Goal: Communication & Community: Share content

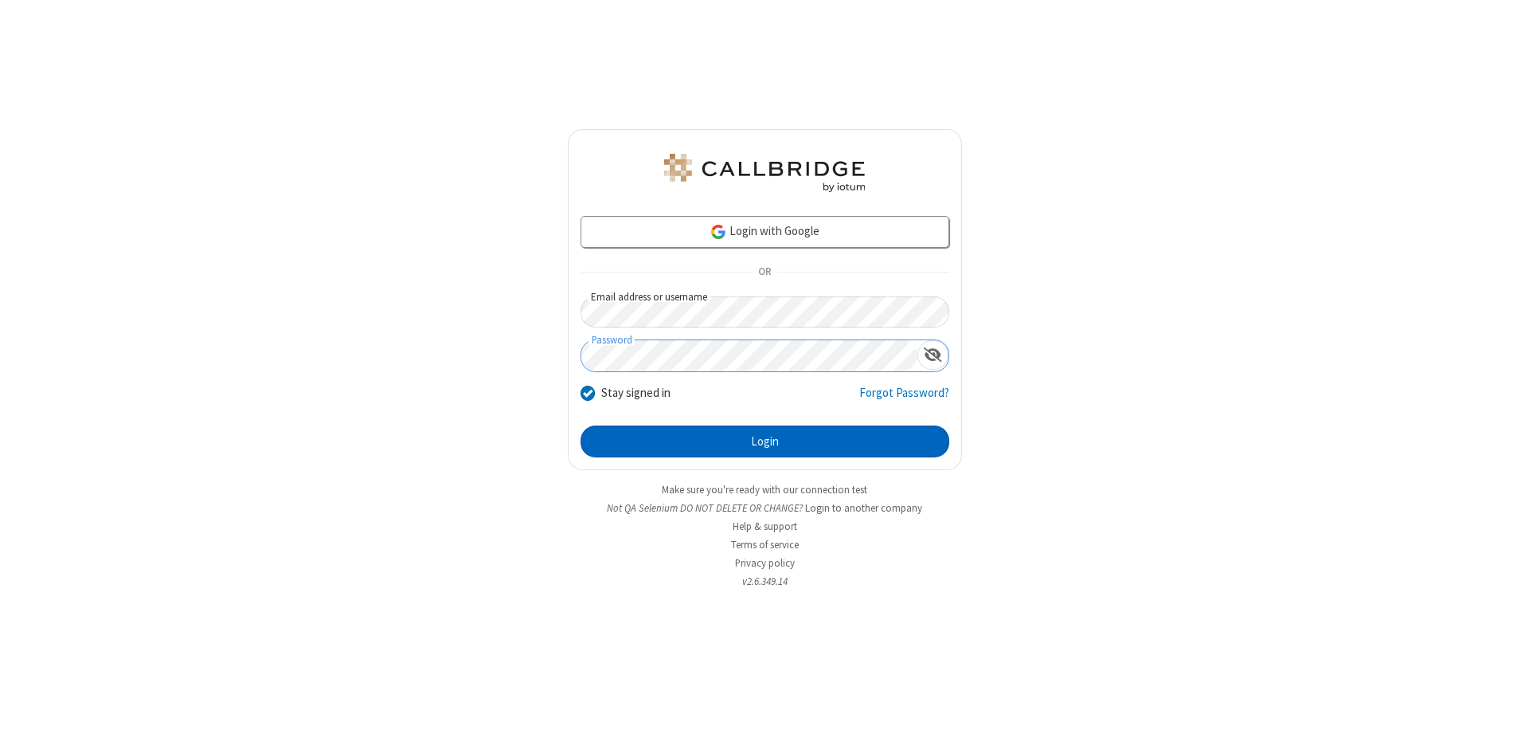
click at [765, 441] on button "Login" at bounding box center [765, 441] width 369 height 32
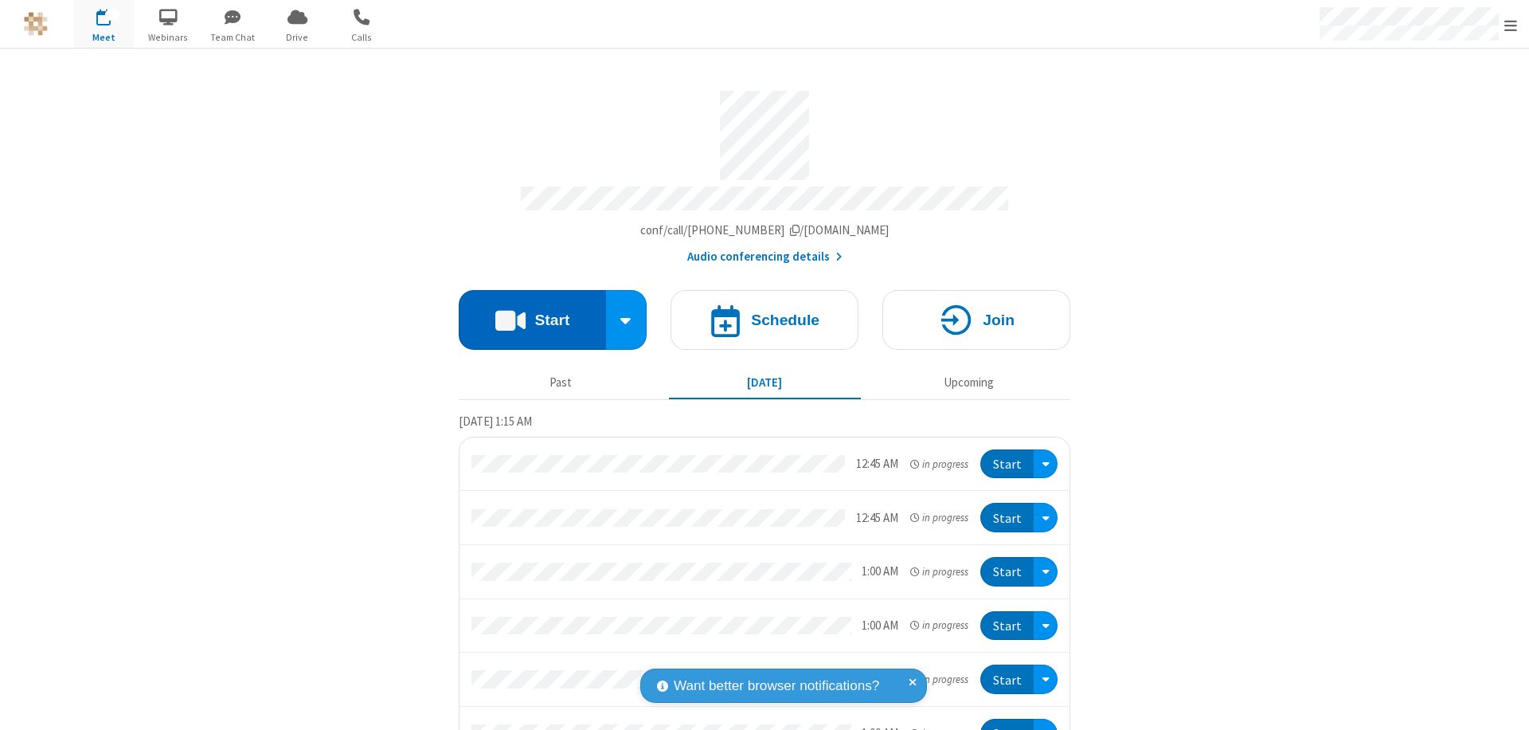
click at [526, 312] on button "Start" at bounding box center [532, 320] width 147 height 60
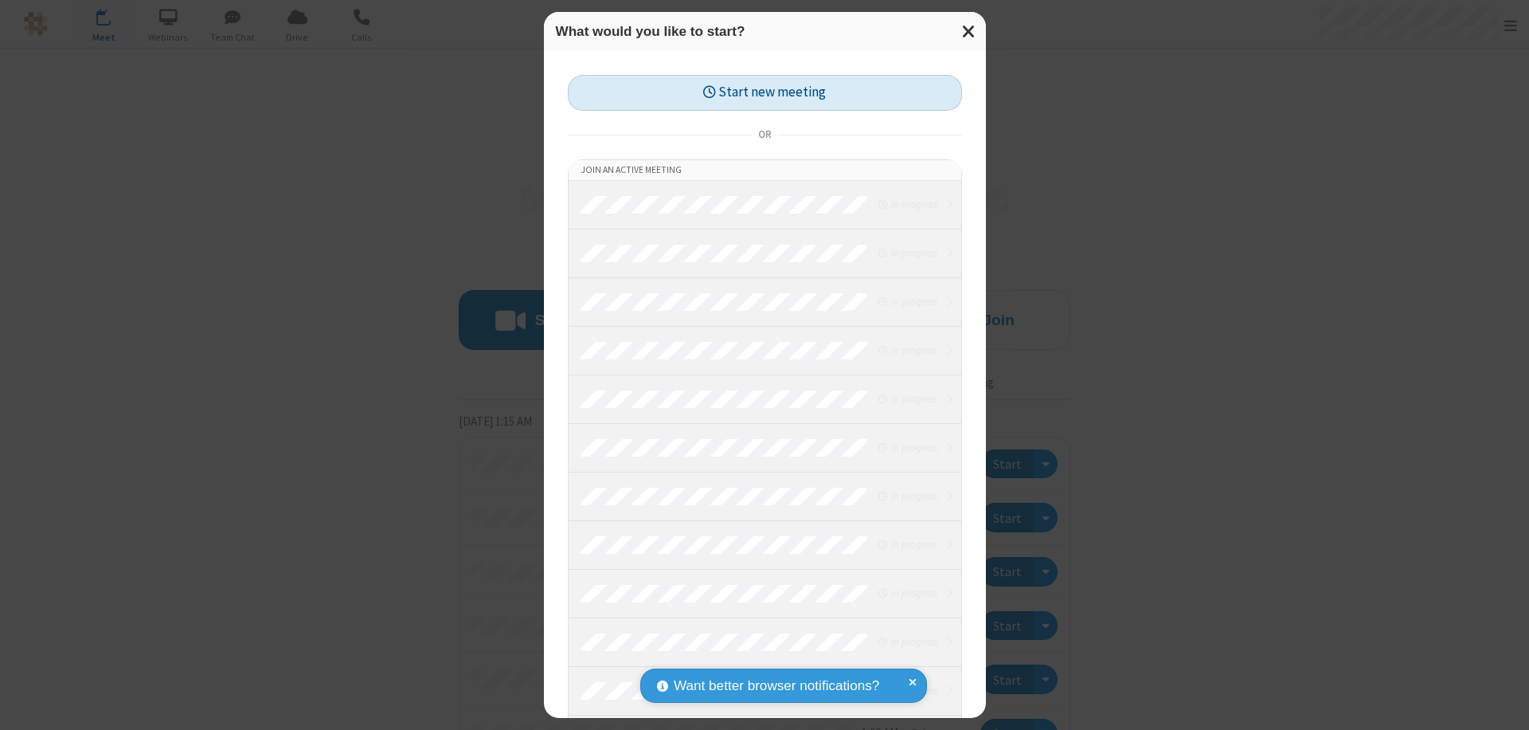
click at [765, 92] on button "Start new meeting" at bounding box center [765, 93] width 394 height 36
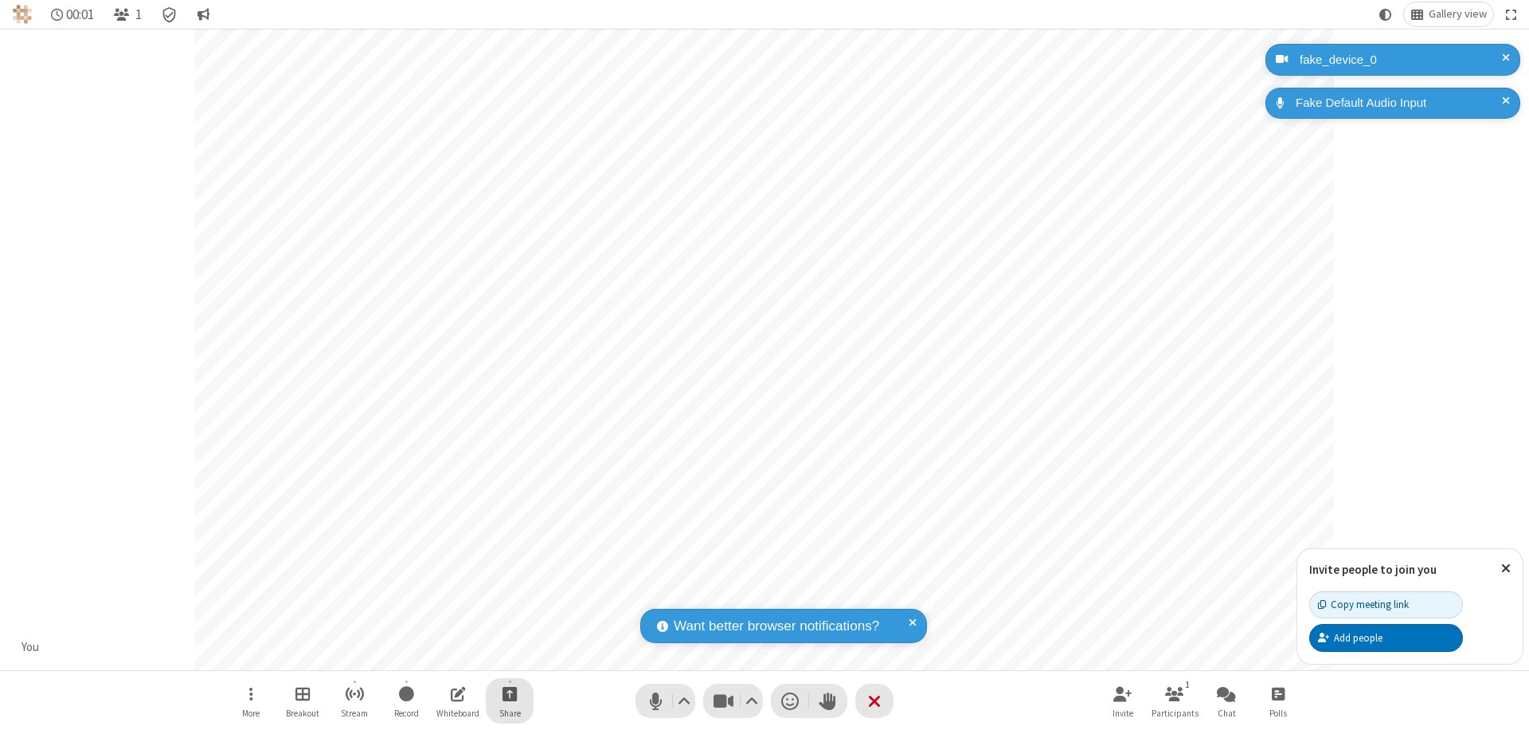
click at [510, 693] on span "Start sharing" at bounding box center [510, 693] width 15 height 20
click at [509, 596] on span "Share additional camera" at bounding box center [519, 600] width 118 height 14
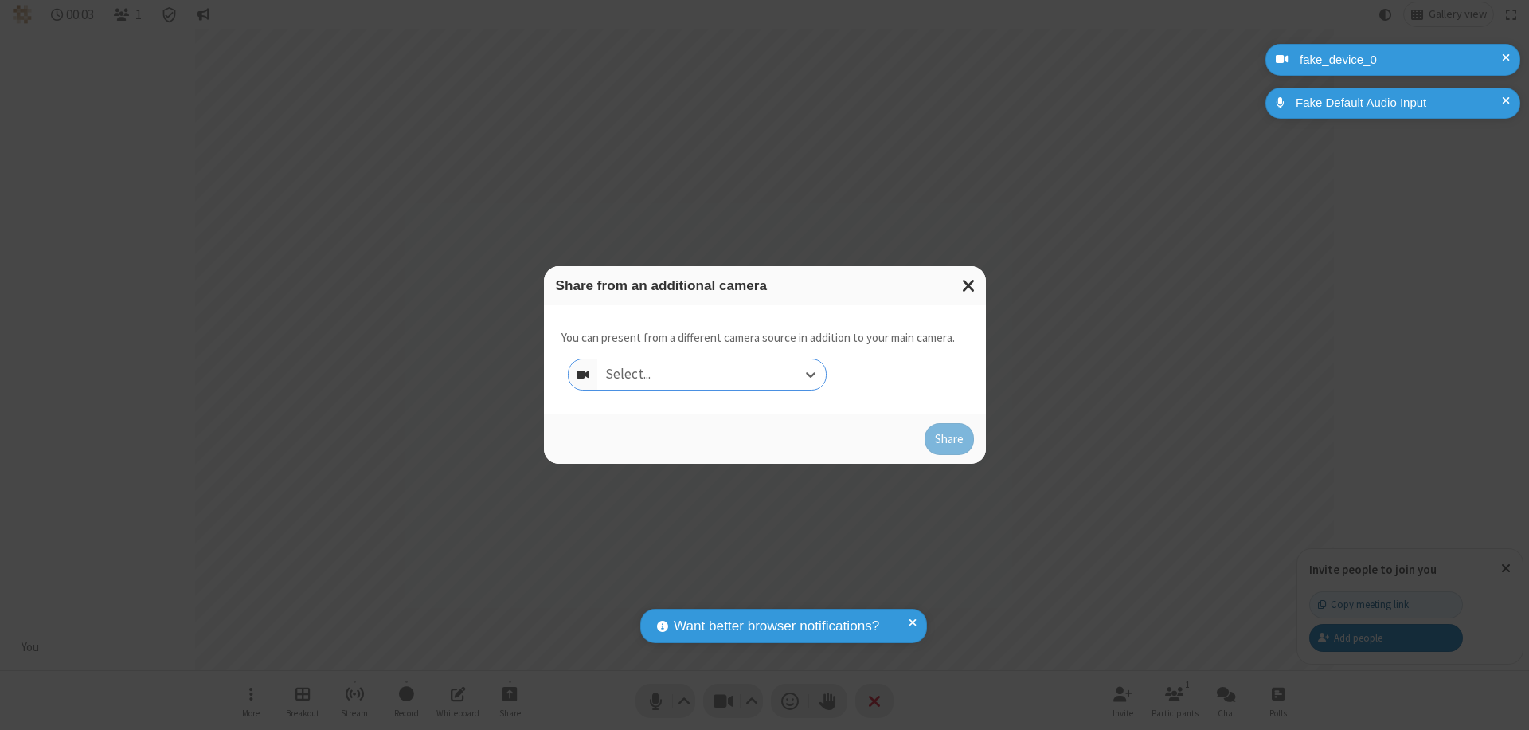
click at [711, 374] on div "Select..." at bounding box center [711, 374] width 229 height 30
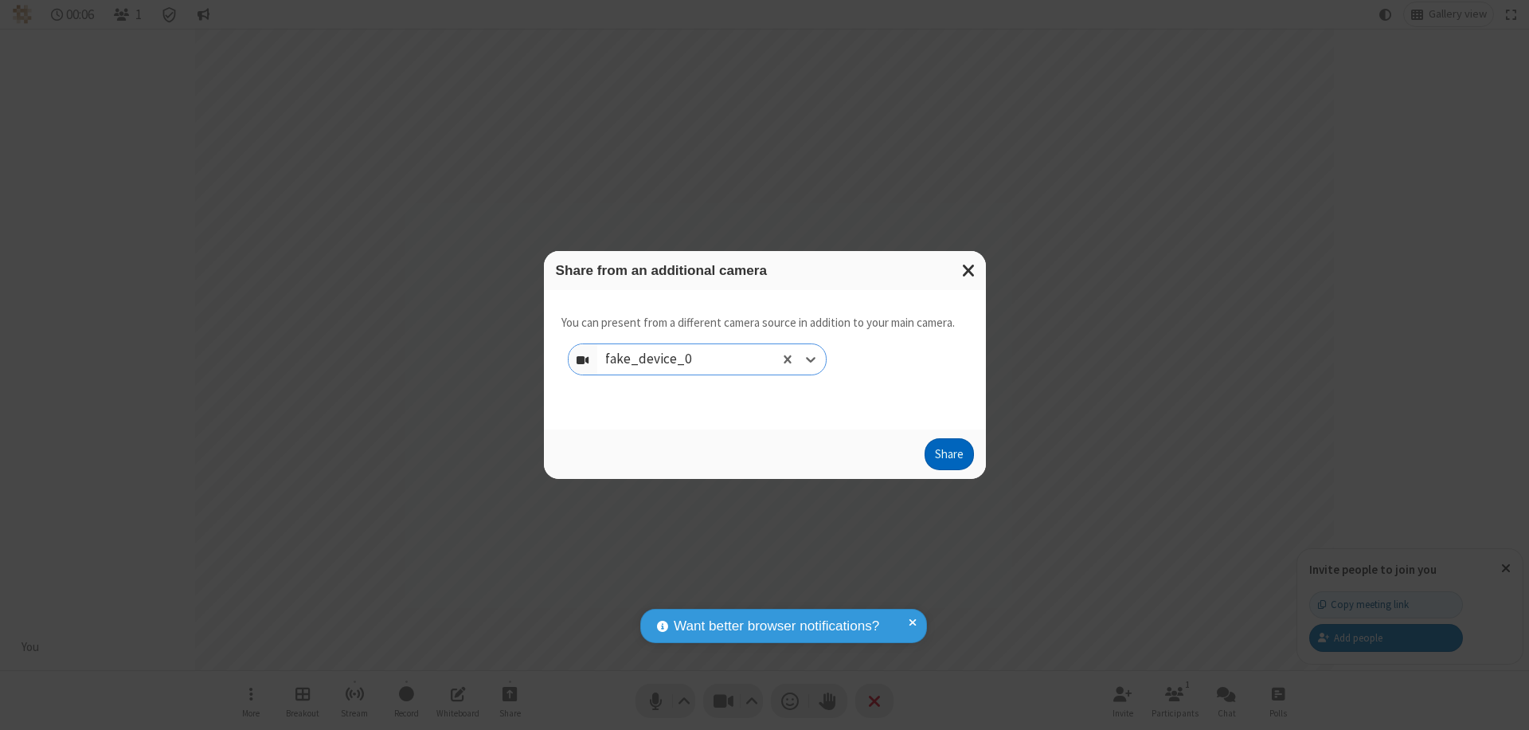
click at [949, 457] on button "Share" at bounding box center [949, 454] width 49 height 32
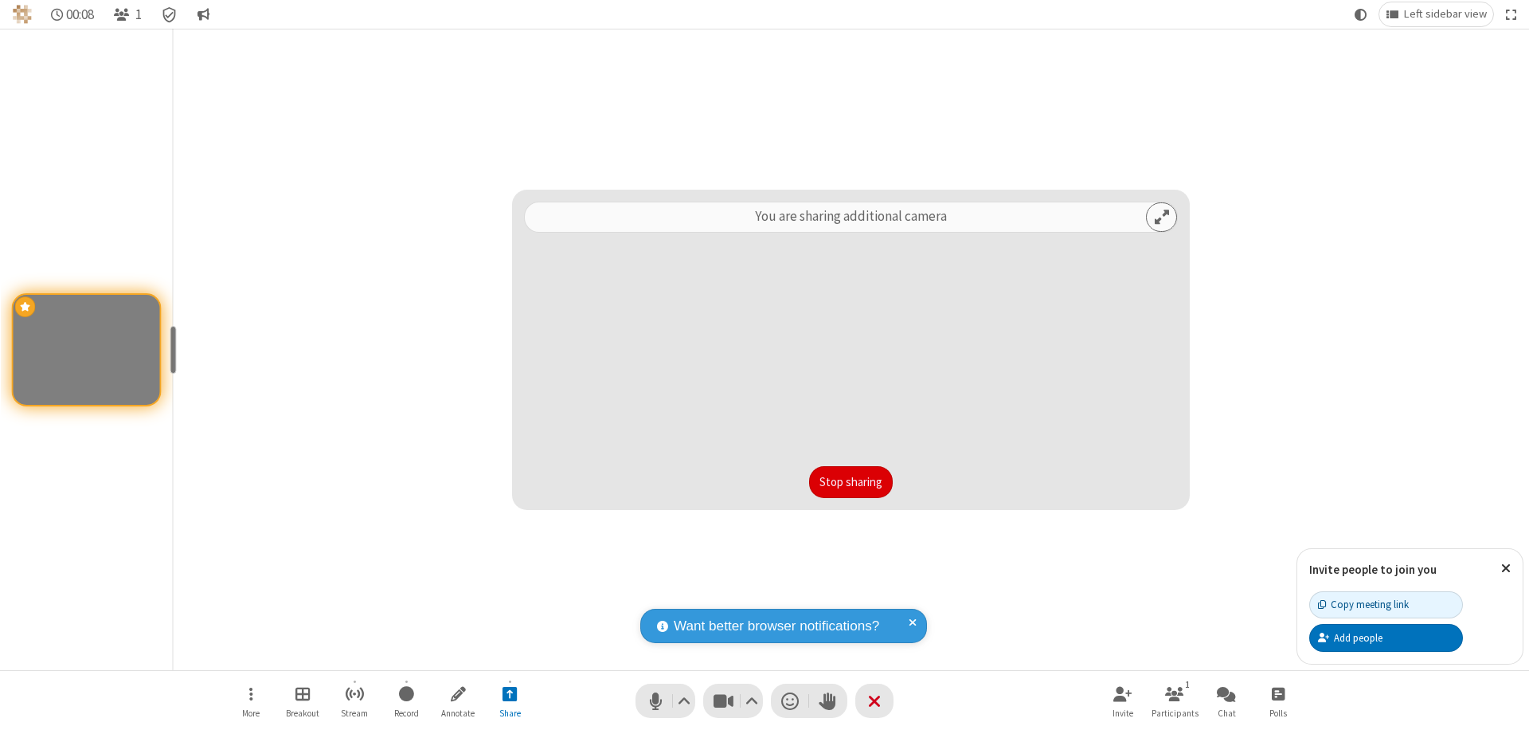
click at [851, 482] on button "Stop sharing" at bounding box center [851, 482] width 84 height 32
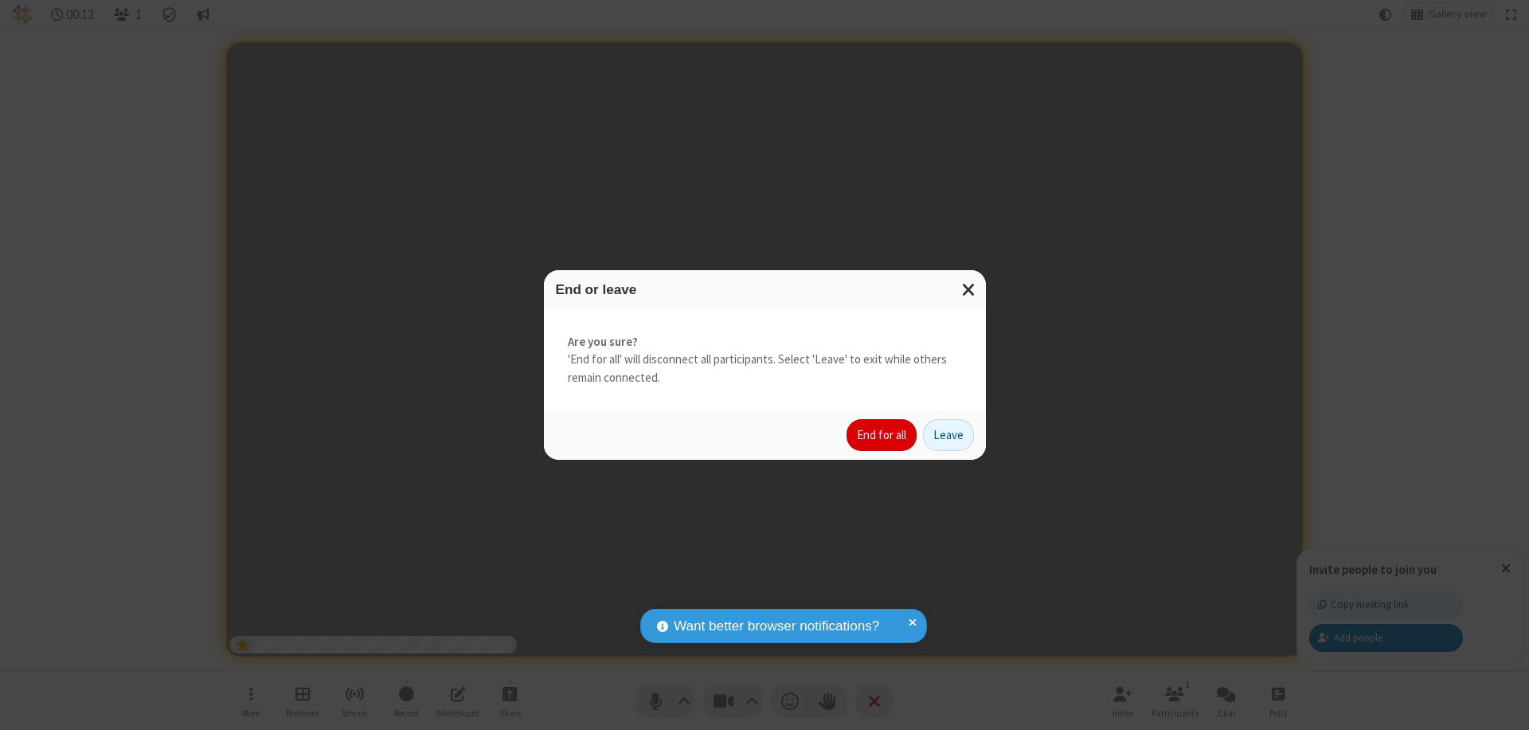
click at [882, 435] on button "End for all" at bounding box center [882, 435] width 70 height 32
